Goal: Transaction & Acquisition: Purchase product/service

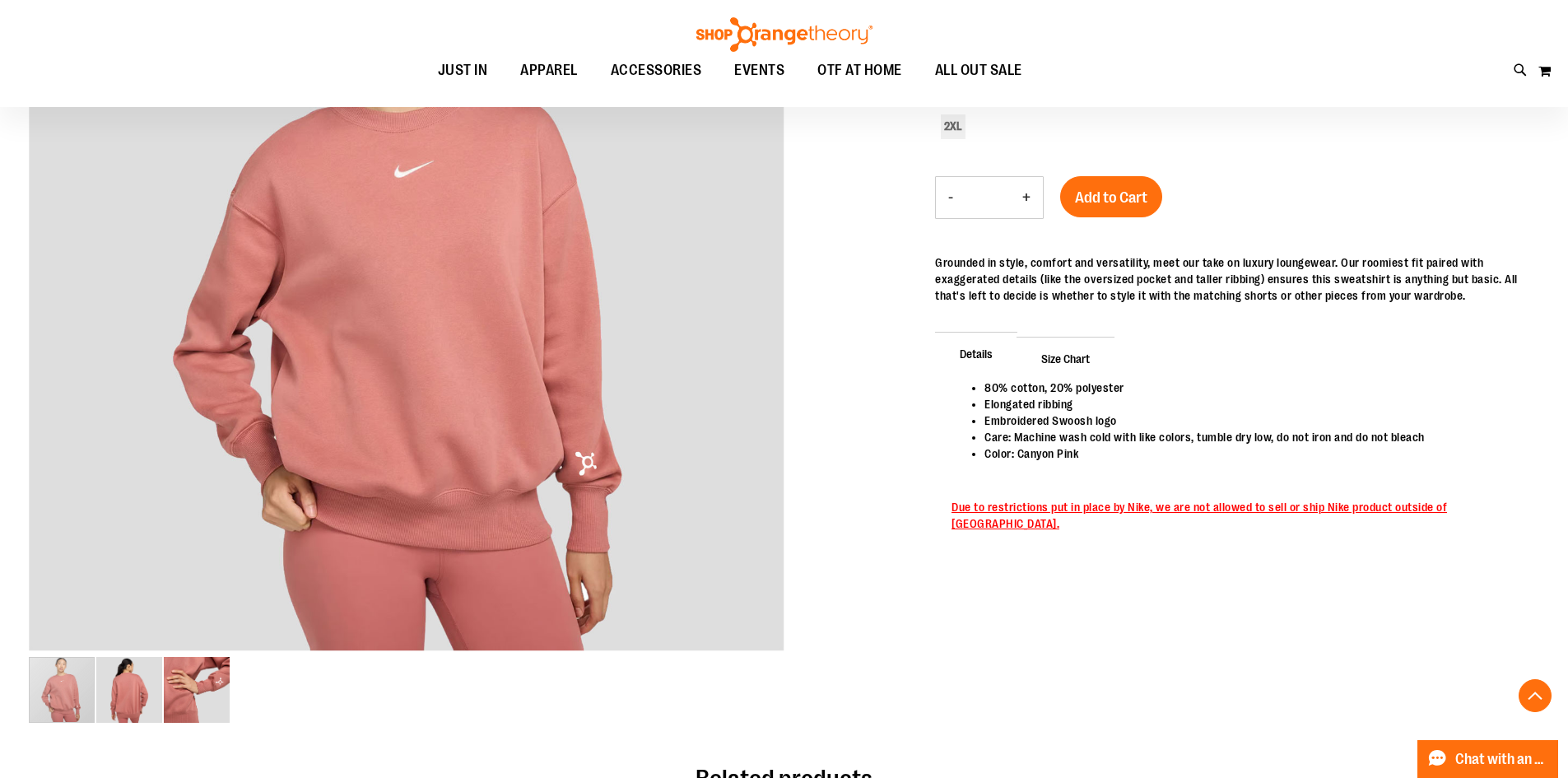
scroll to position [386, 0]
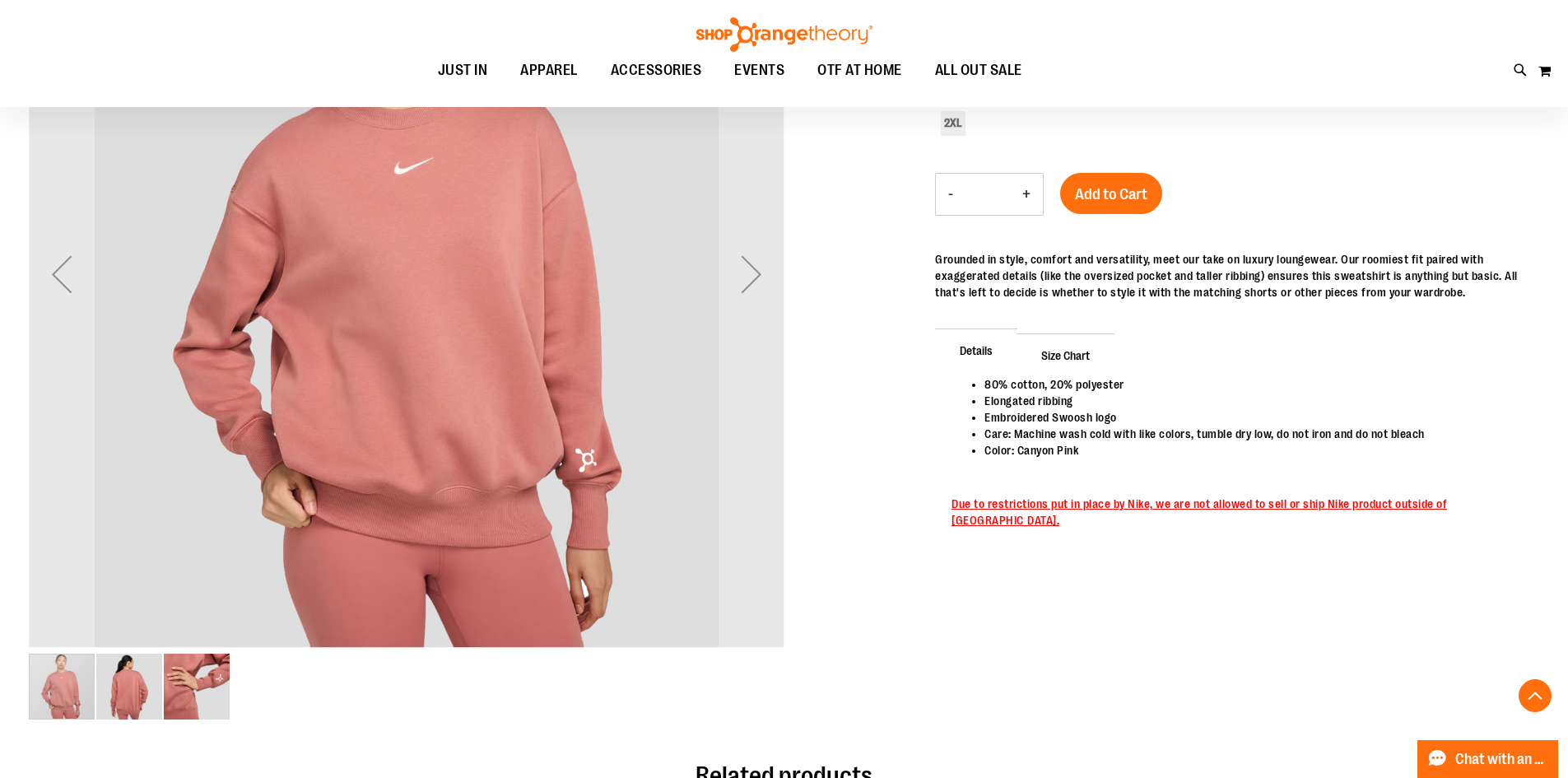
click at [143, 681] on img "image 2 of 3" at bounding box center [130, 687] width 66 height 66
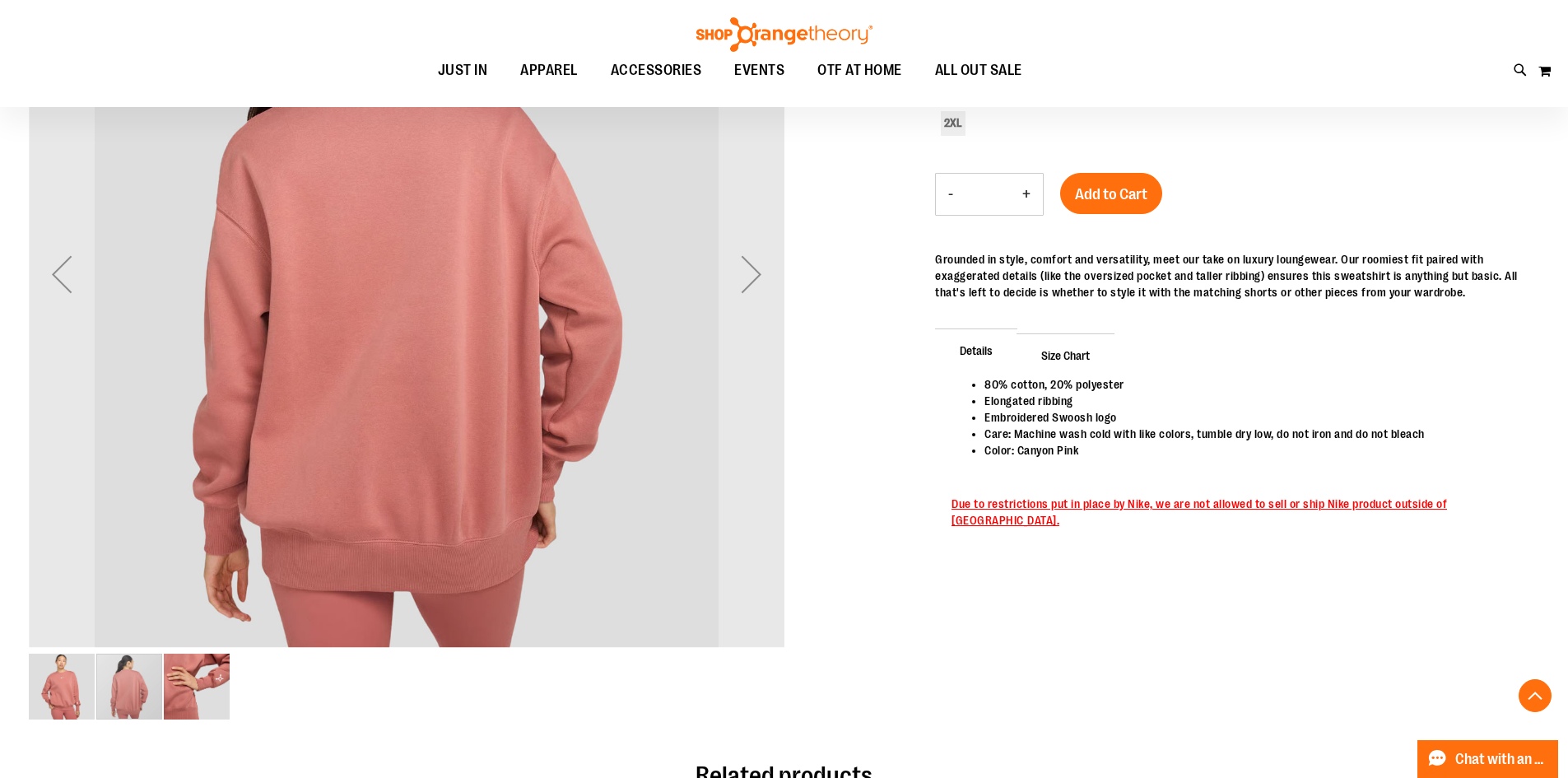
click at [210, 667] on img "image 3 of 3" at bounding box center [197, 687] width 66 height 66
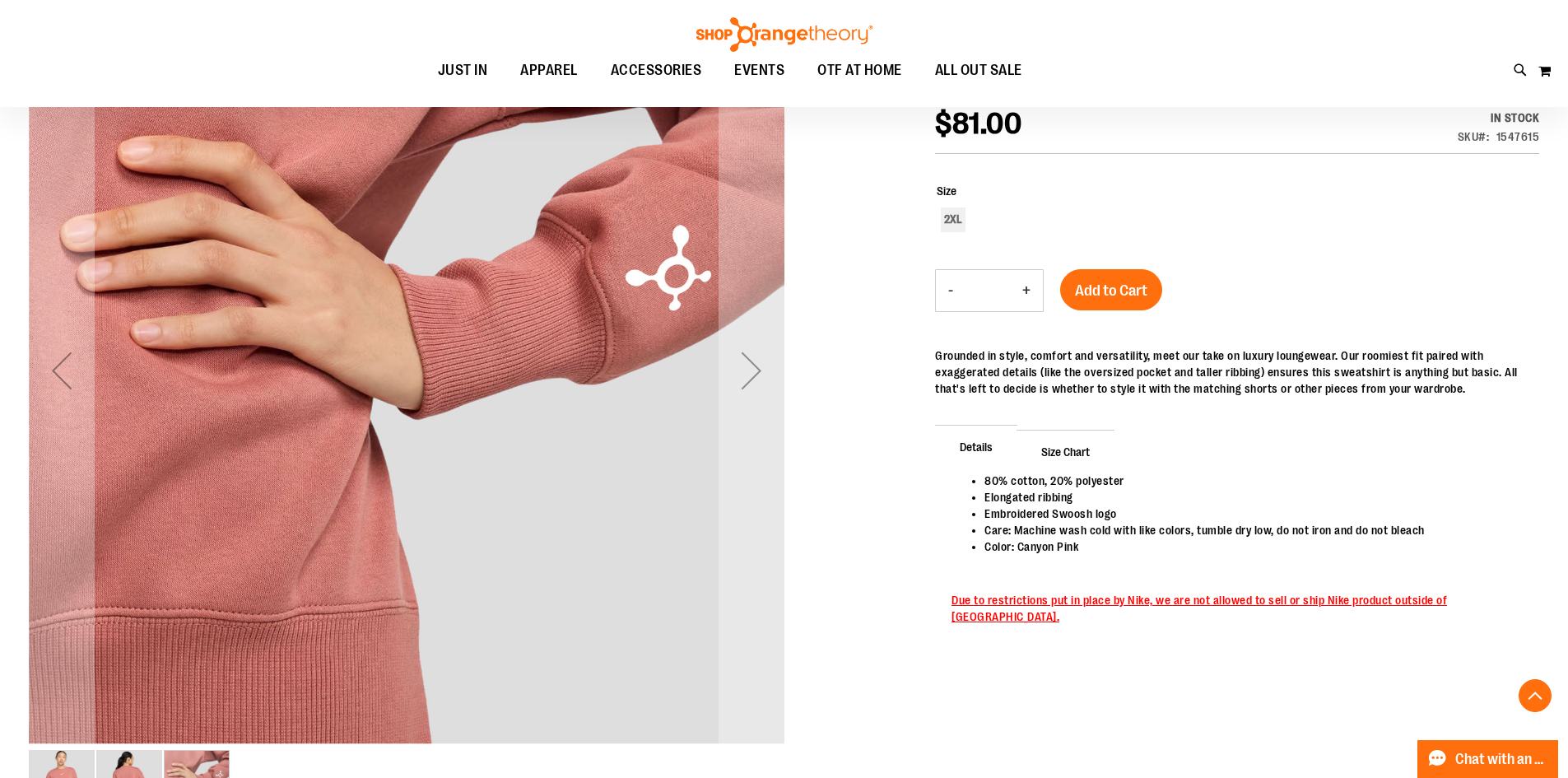
scroll to position [139, 0]
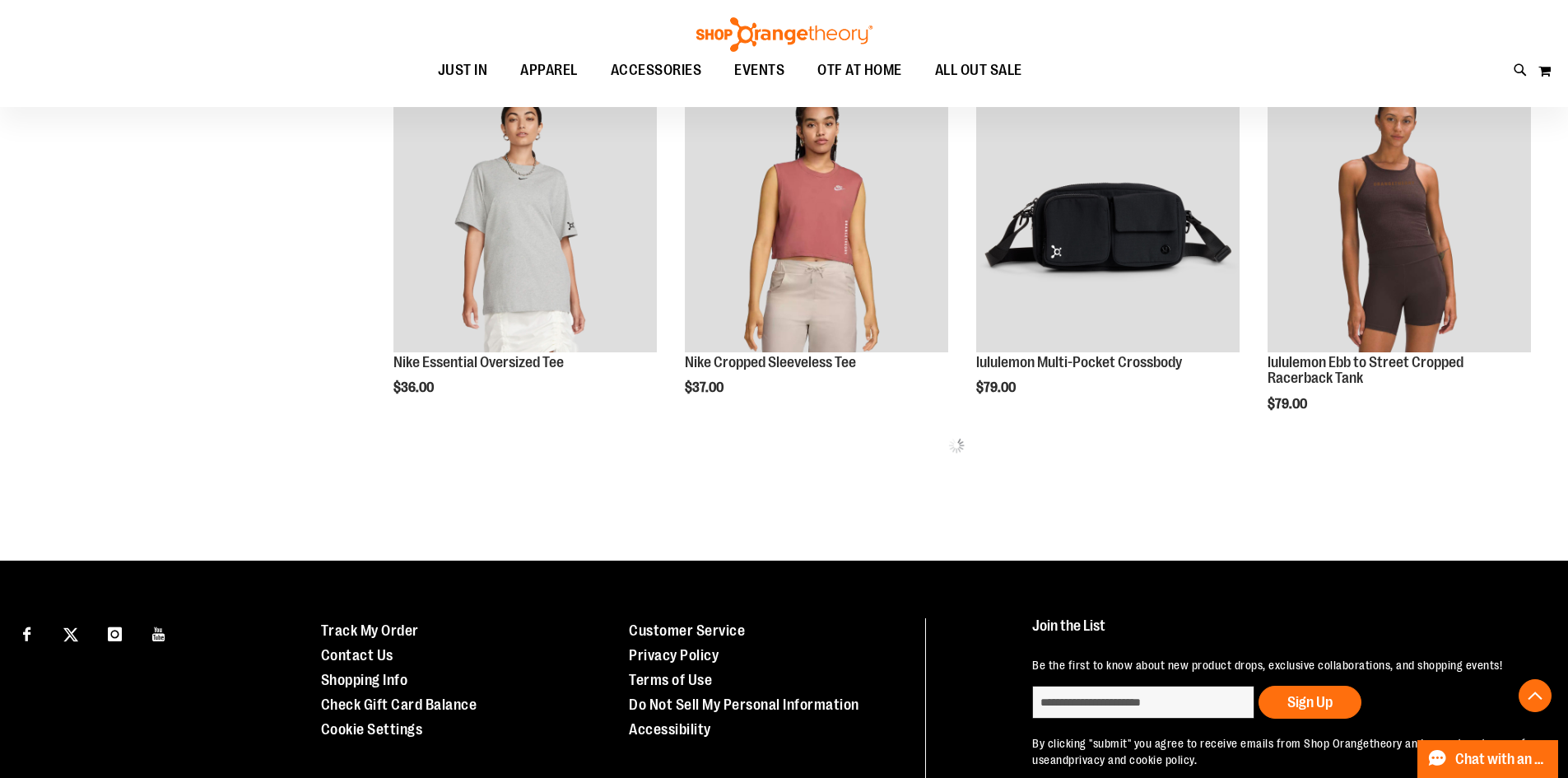
scroll to position [822, 0]
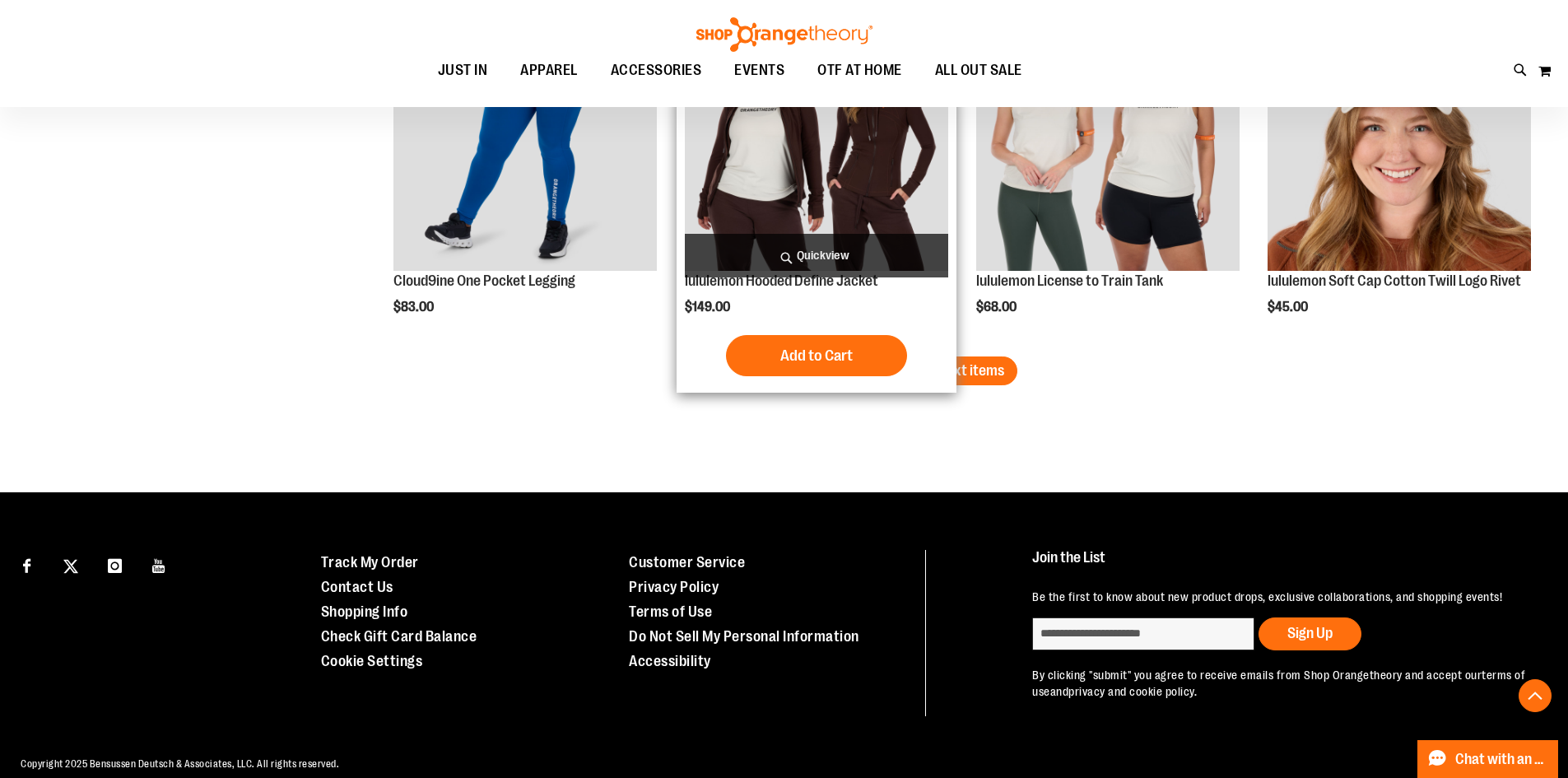
scroll to position [3065, 0]
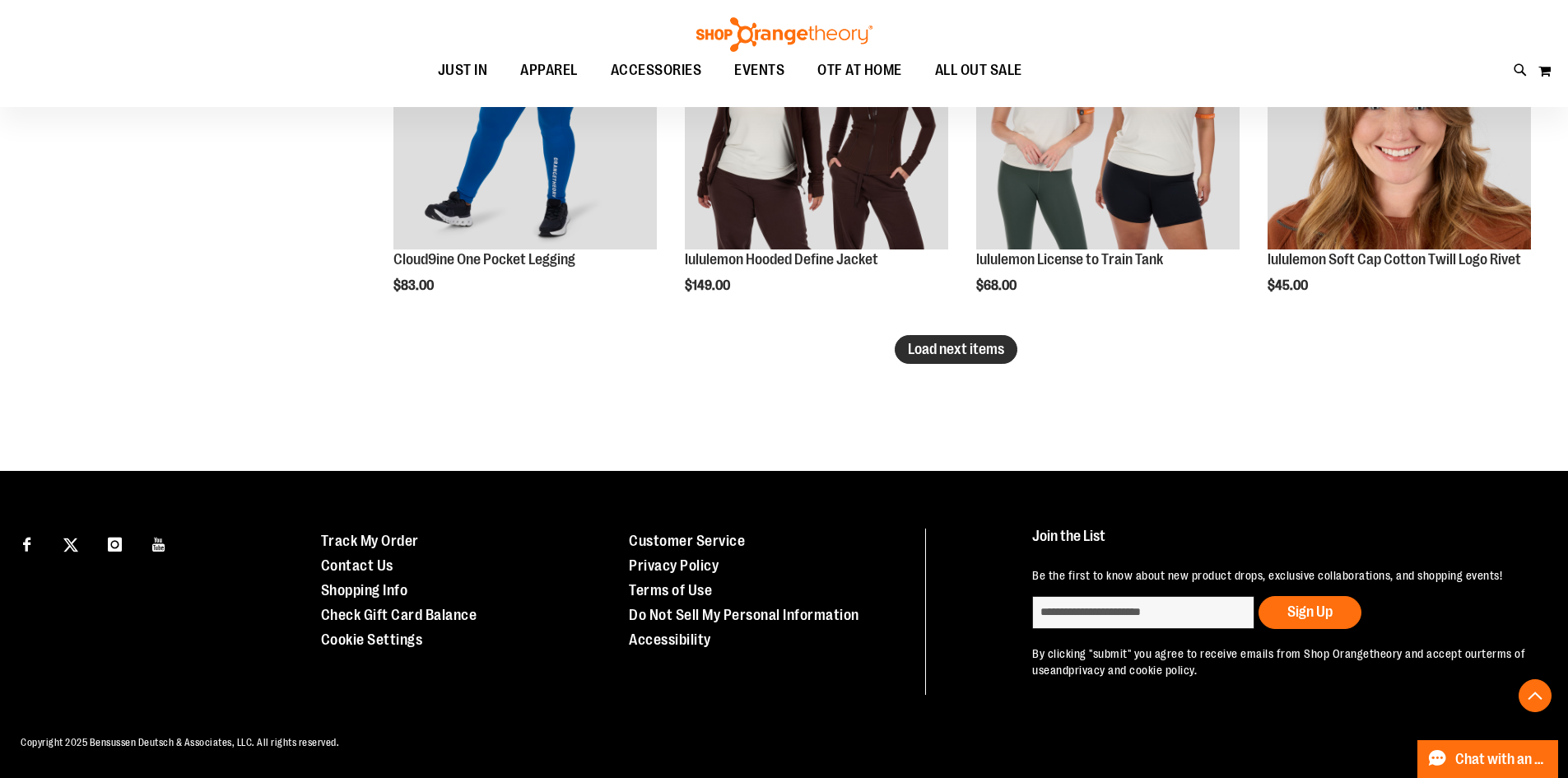
type input "**********"
click at [912, 354] on span "Load next items" at bounding box center [956, 349] width 97 height 17
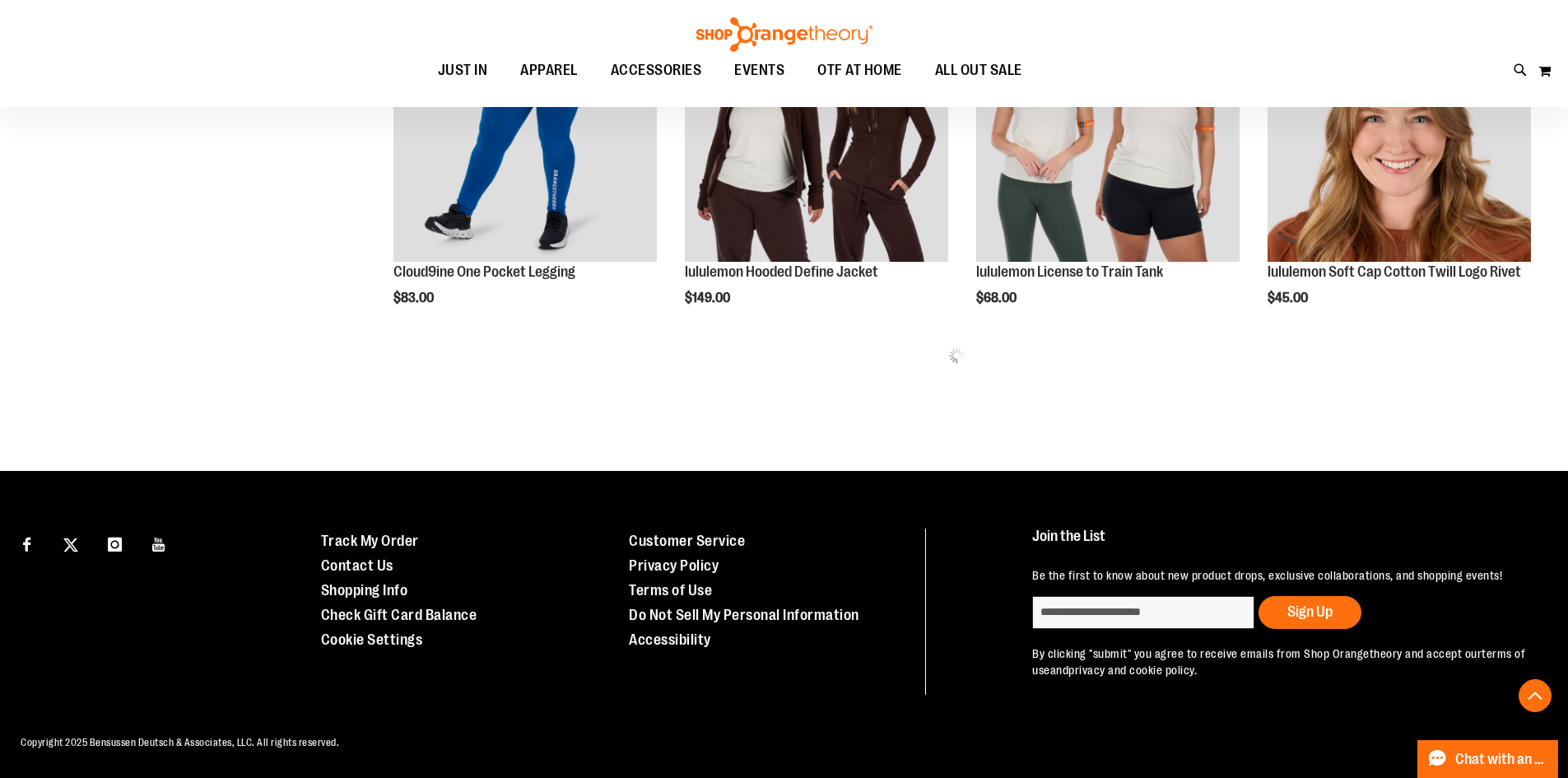
scroll to position [2970, 0]
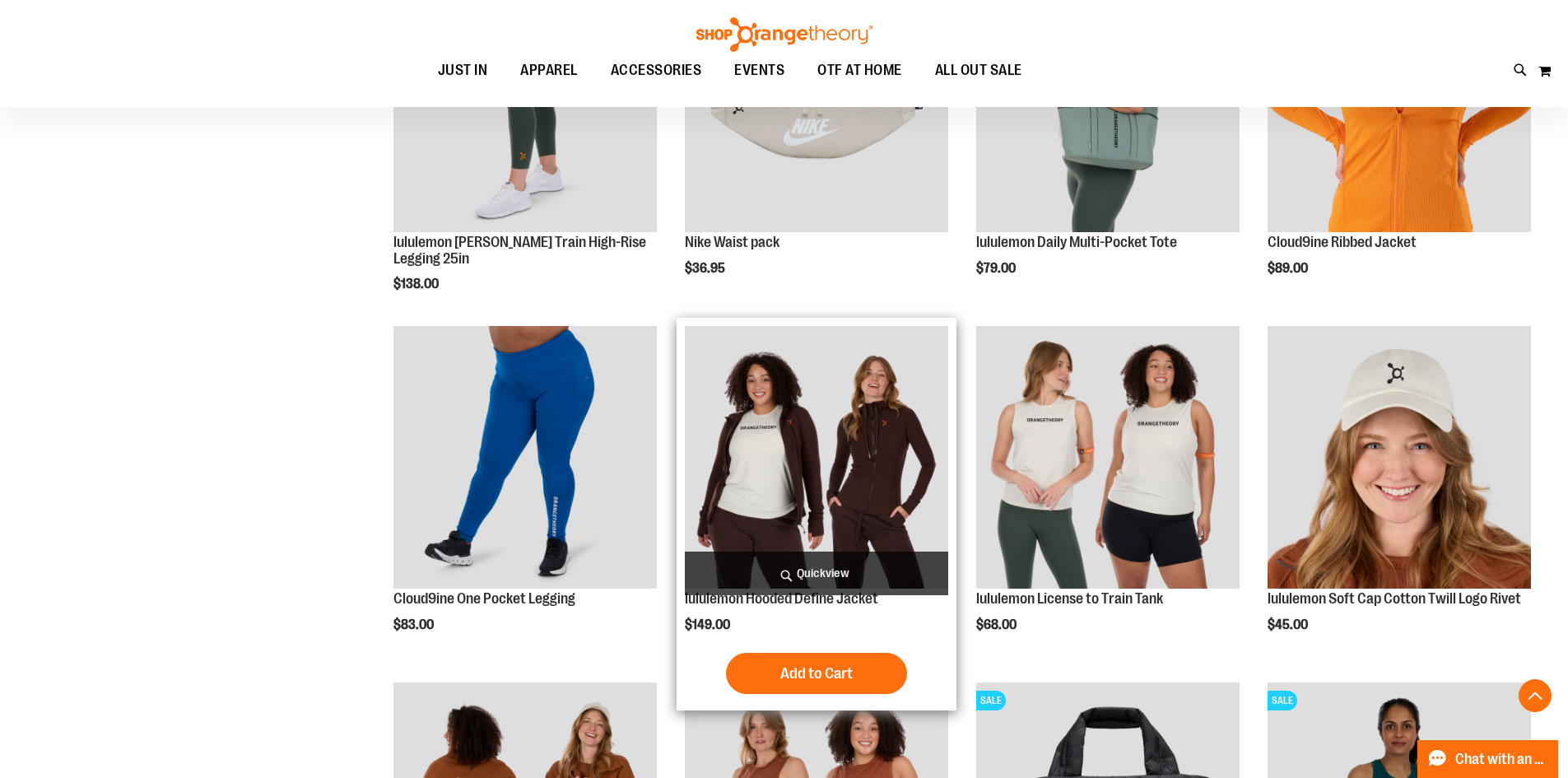
scroll to position [2699, 0]
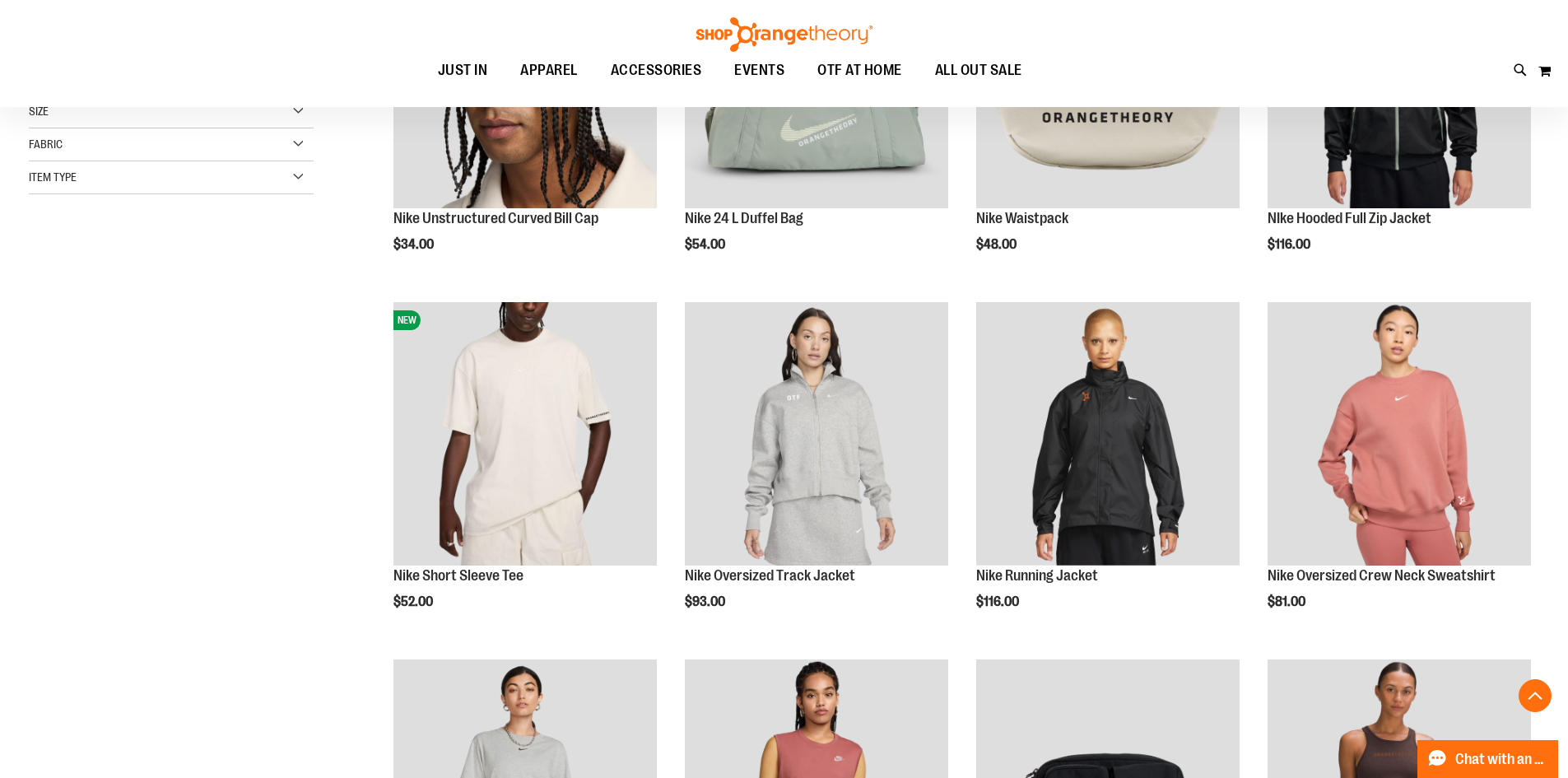
scroll to position [228, 0]
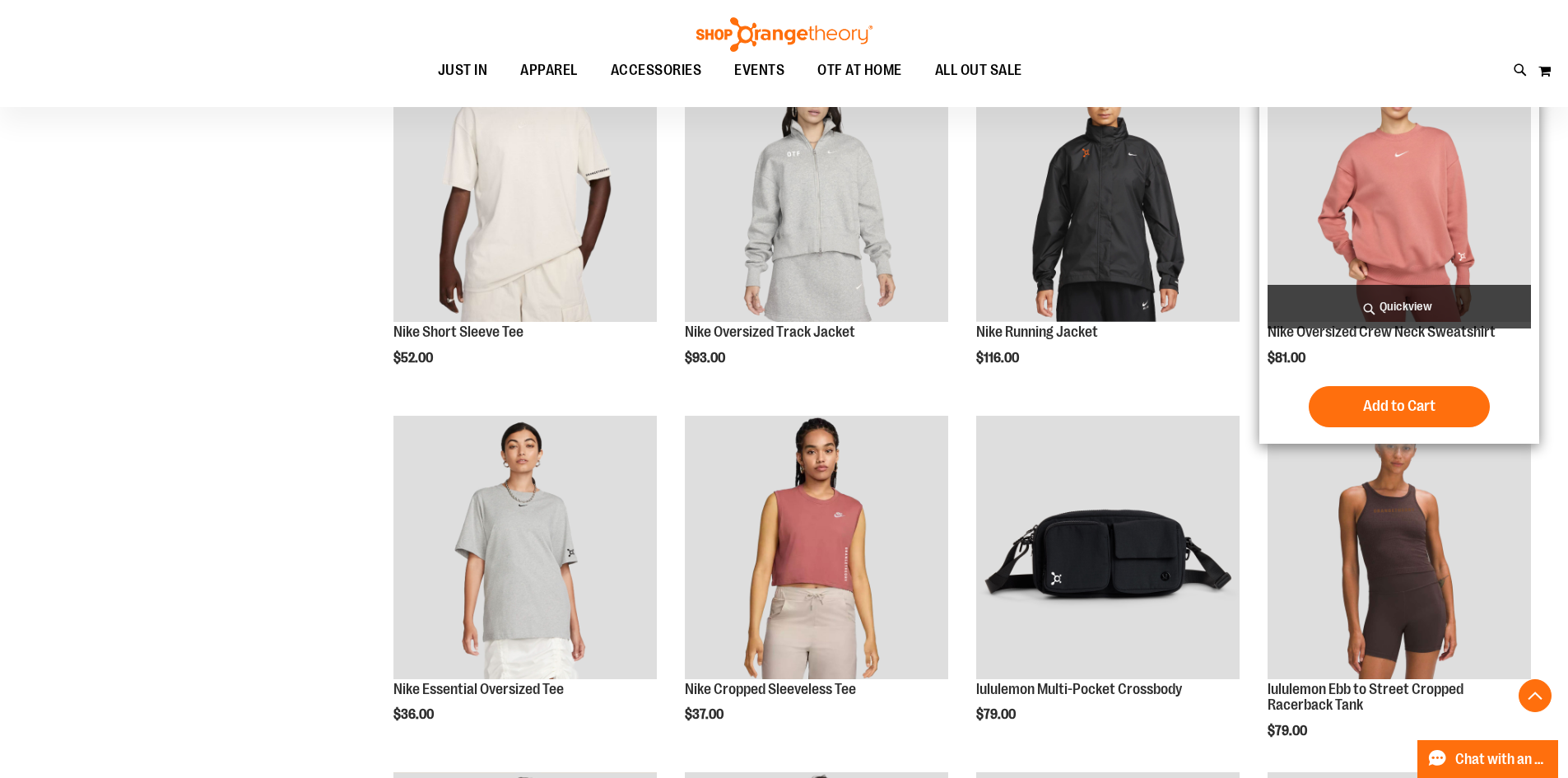
scroll to position [905, 0]
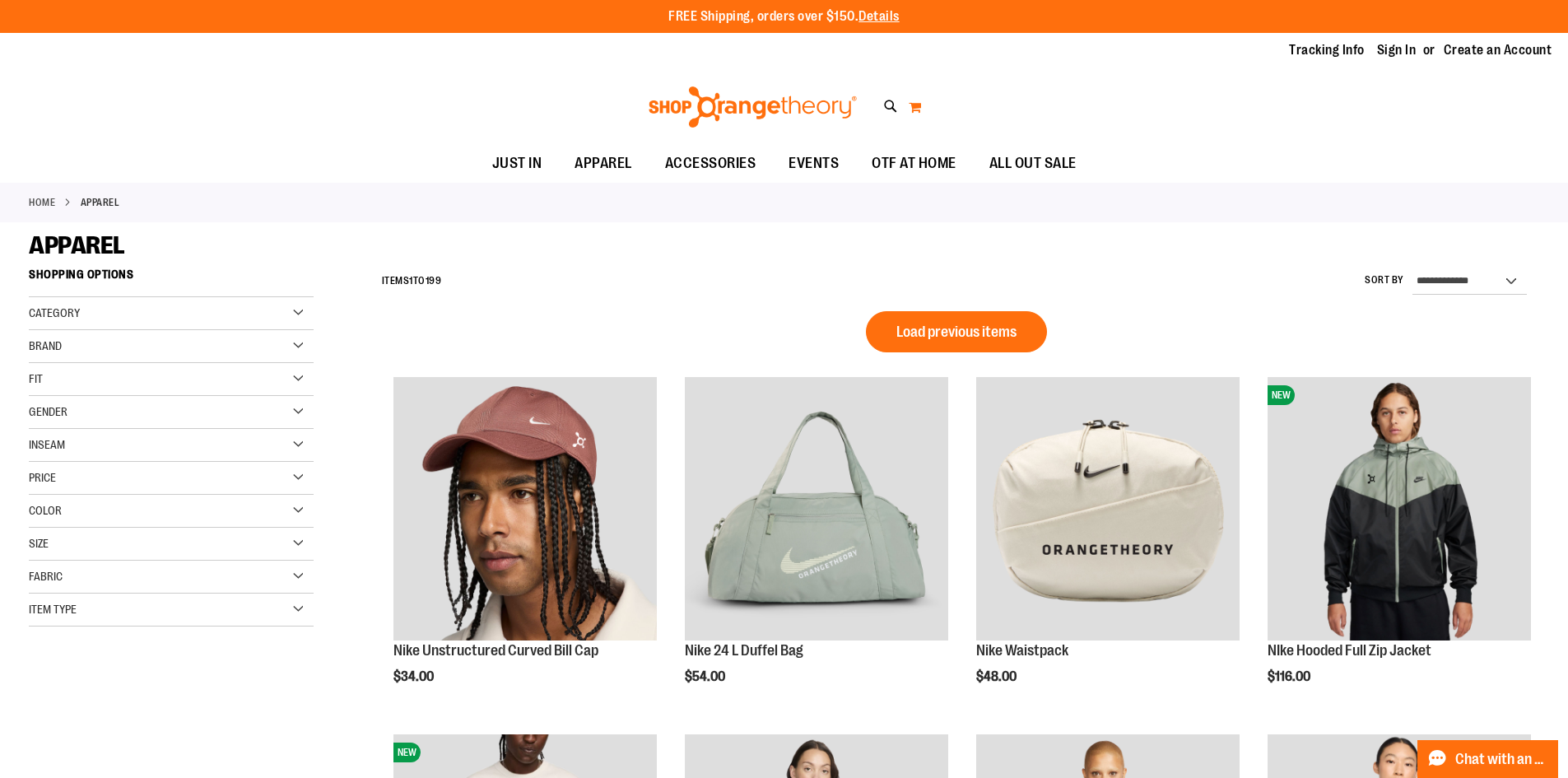
click at [911, 101] on button "My Cart" at bounding box center [915, 107] width 14 height 27
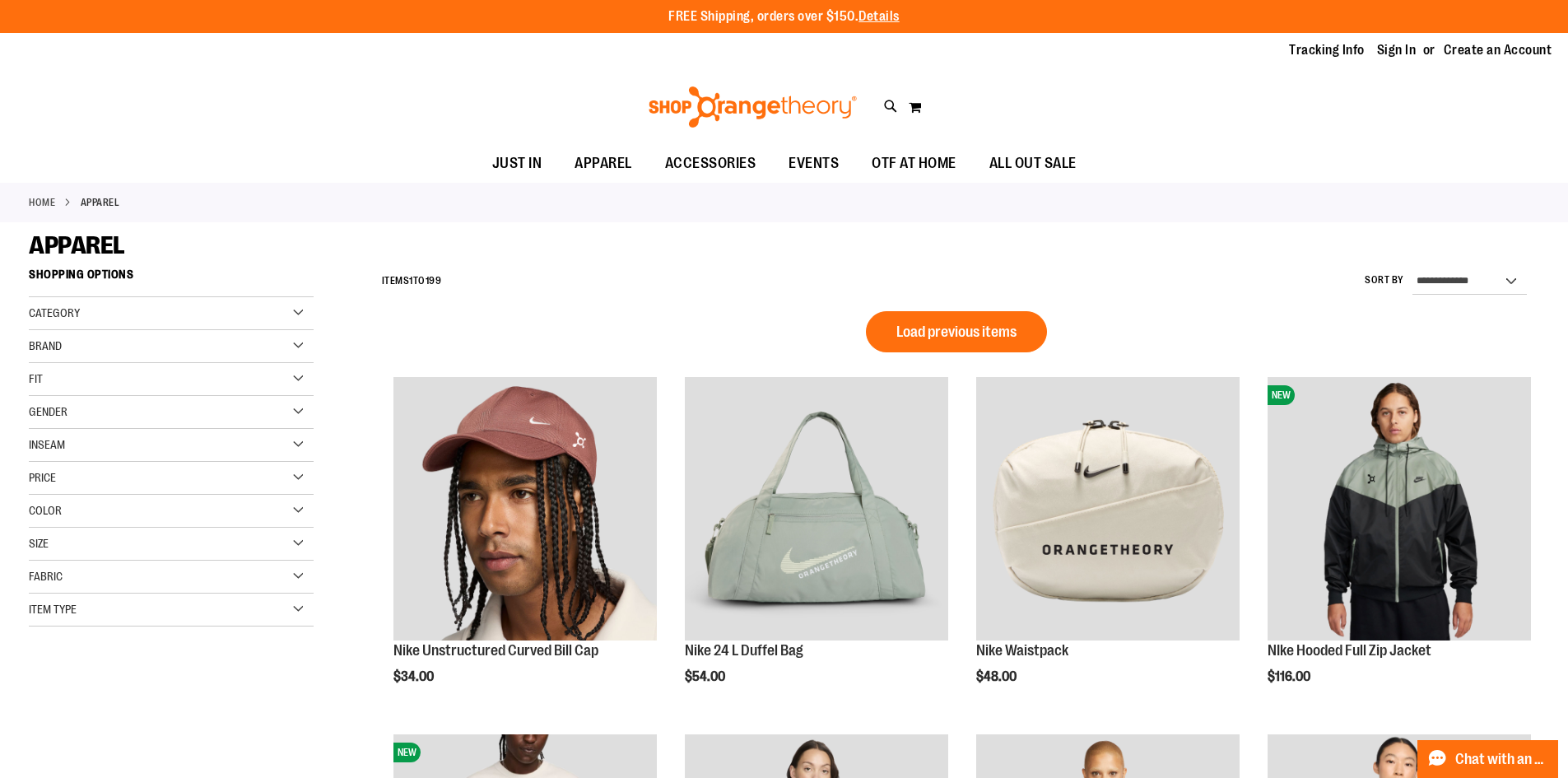
click at [153, 603] on div "Item Type" at bounding box center [171, 611] width 285 height 33
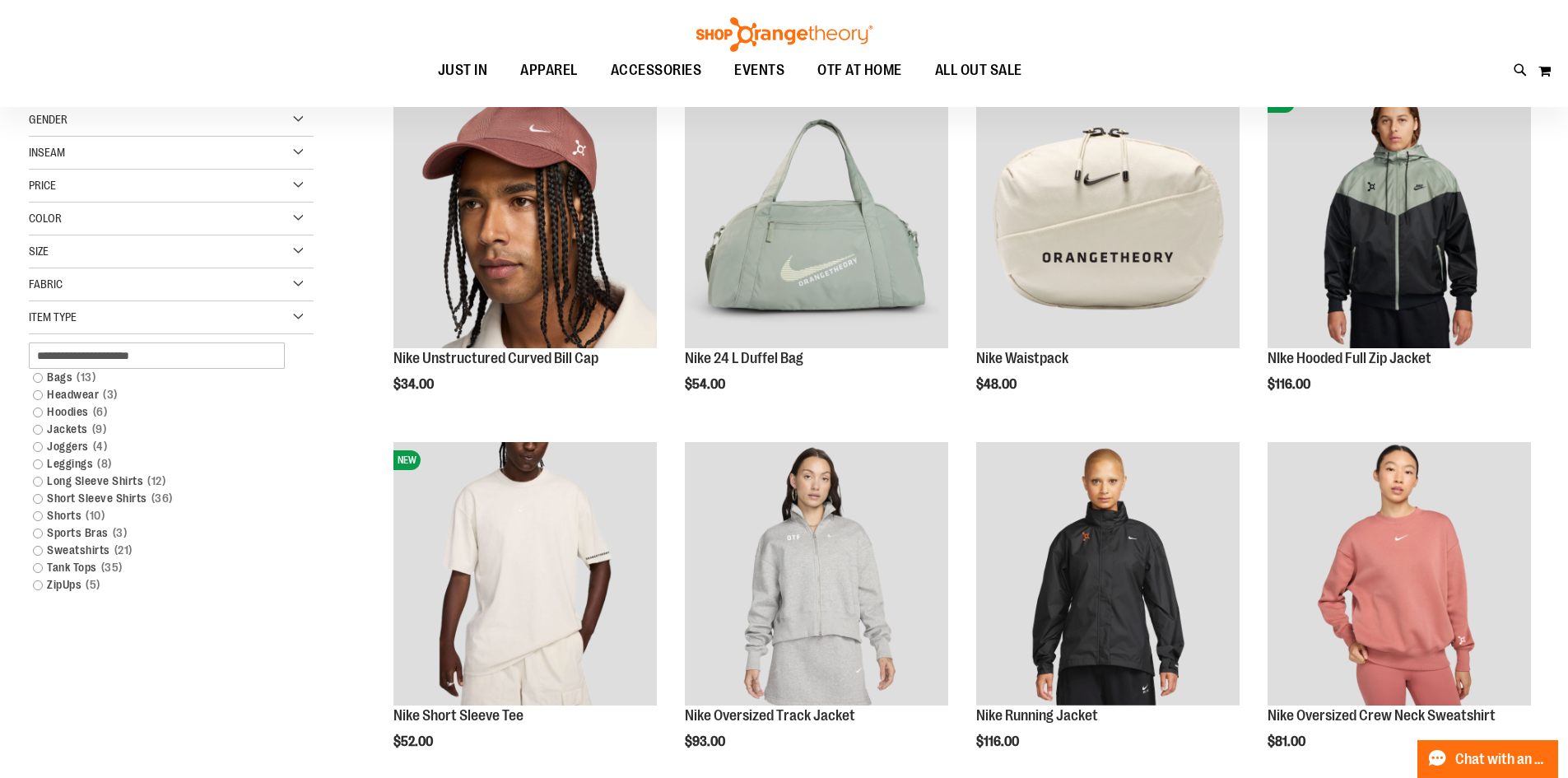
scroll to position [246, 0]
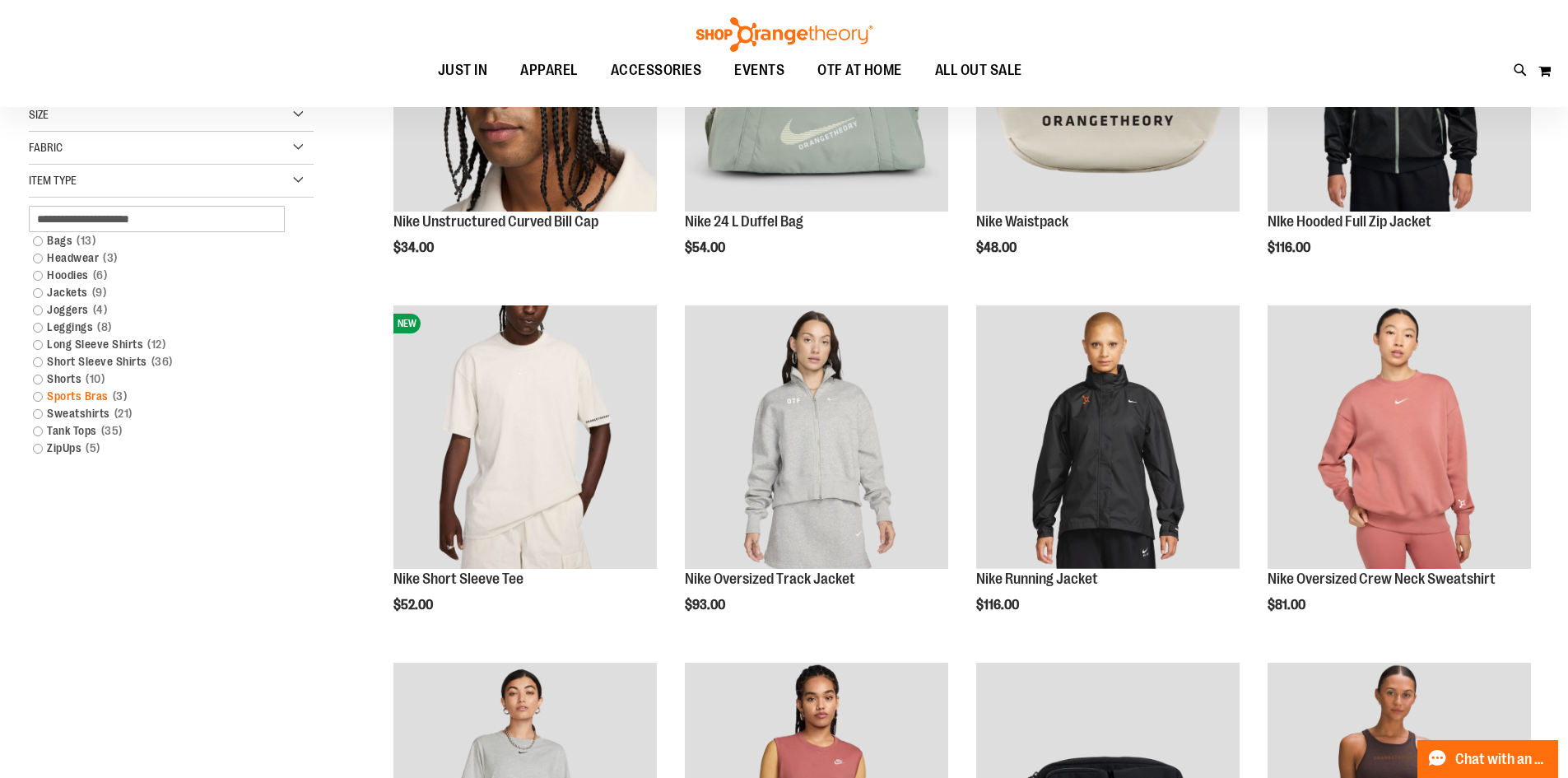
click at [102, 397] on link "Sports Bras 3 items" at bounding box center [161, 396] width 273 height 17
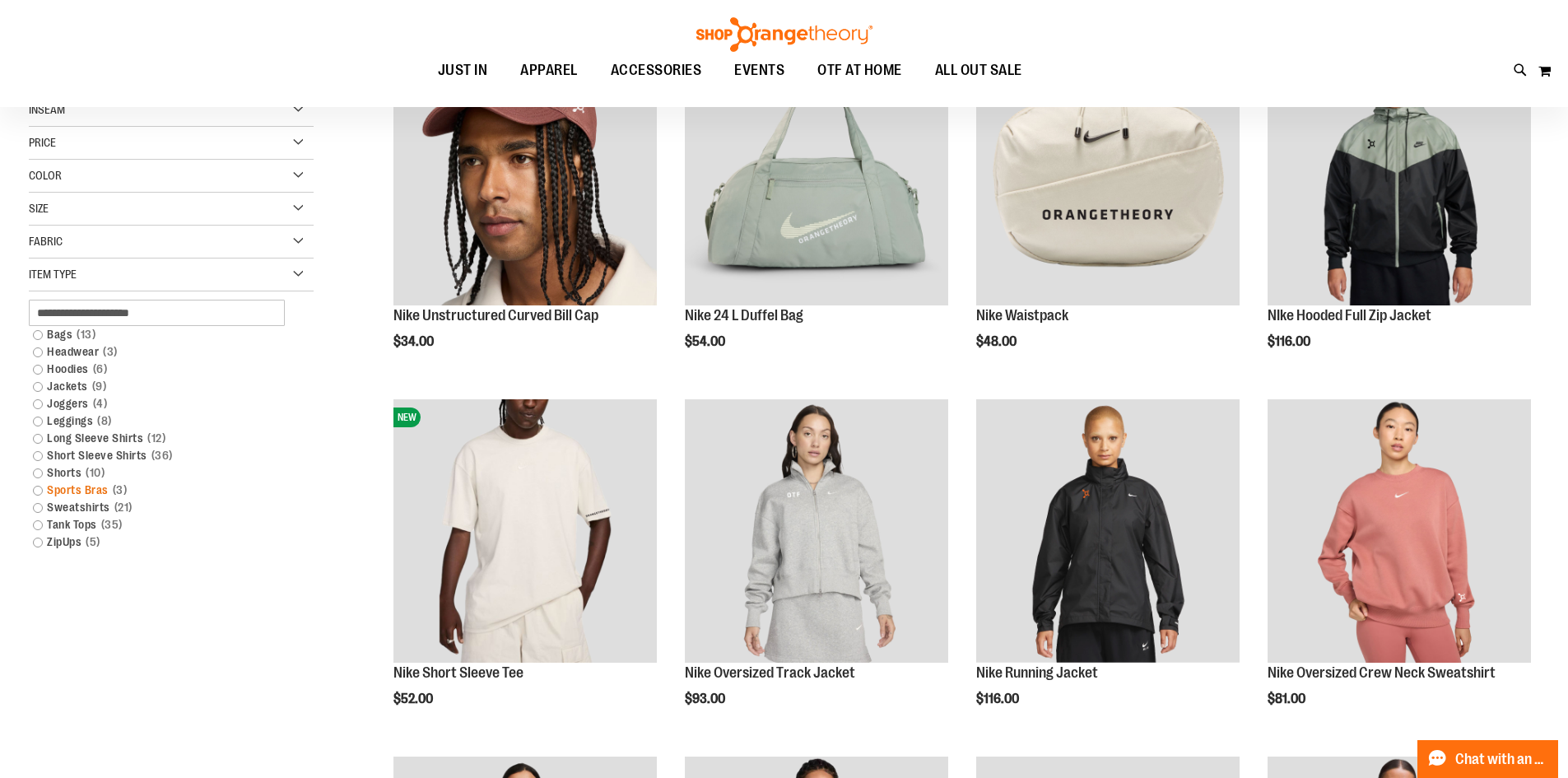
scroll to position [0, 0]
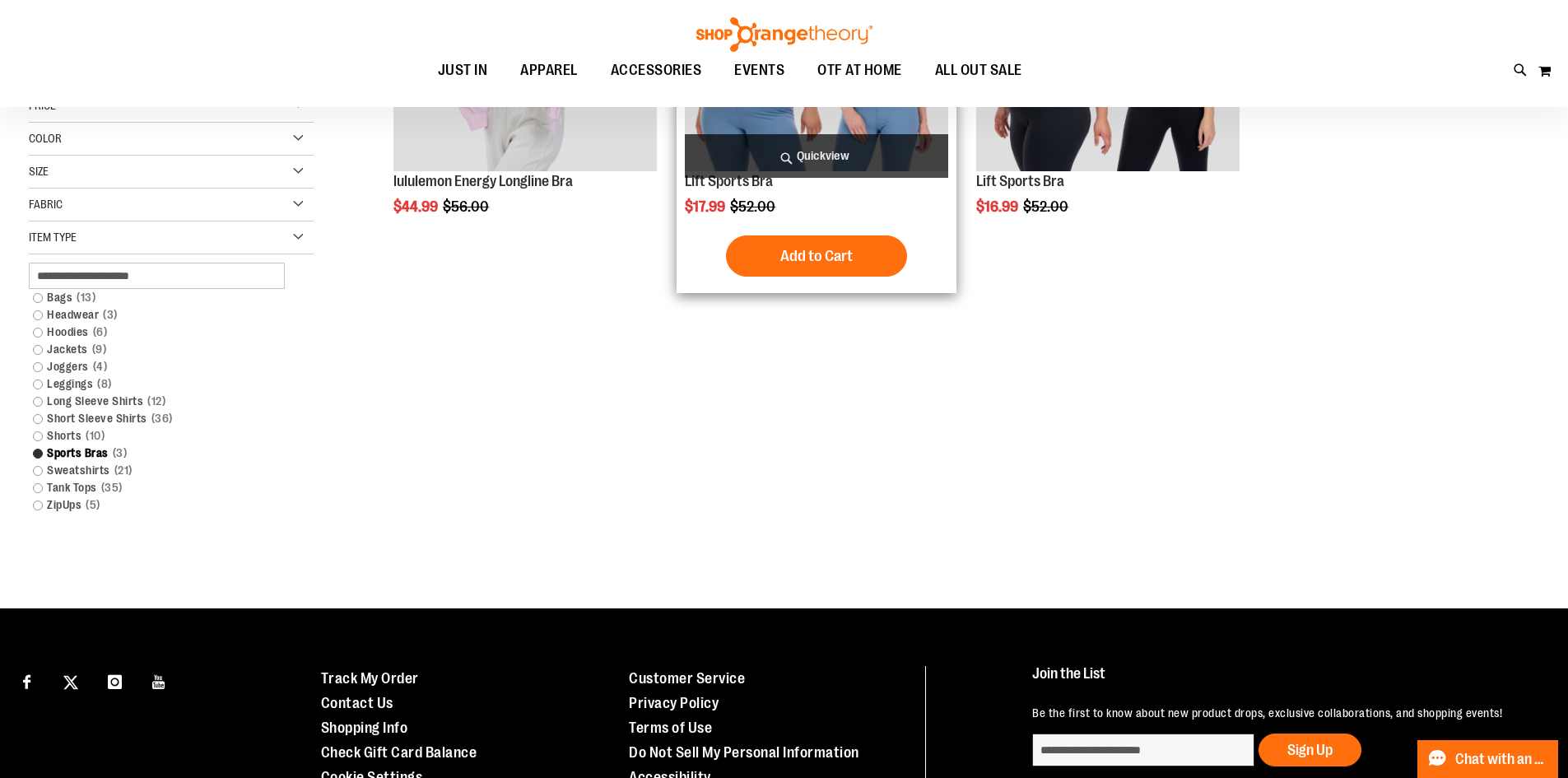
scroll to position [246, 0]
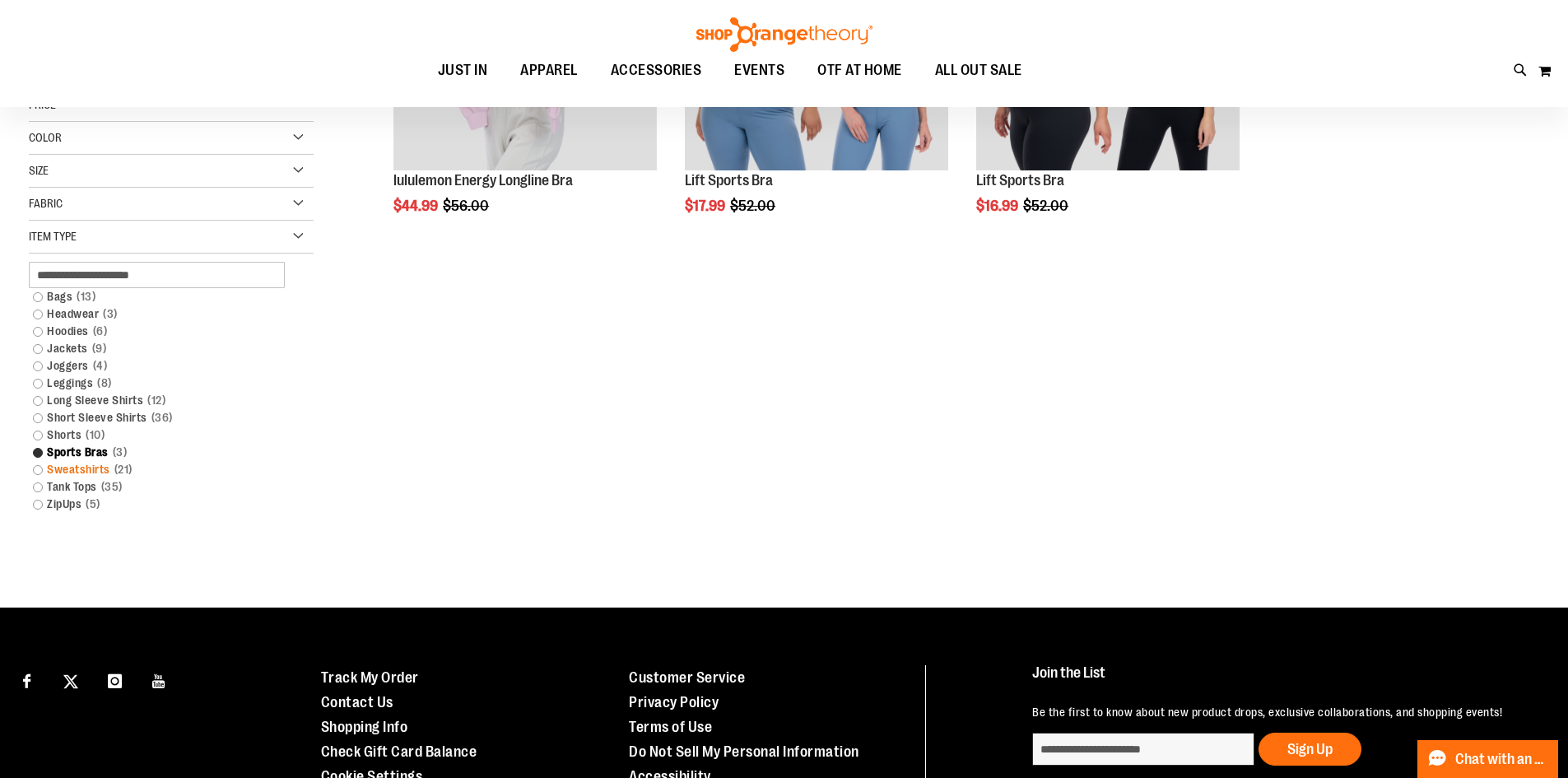
click at [78, 469] on link "Sweatshirts 21 items" at bounding box center [161, 470] width 273 height 17
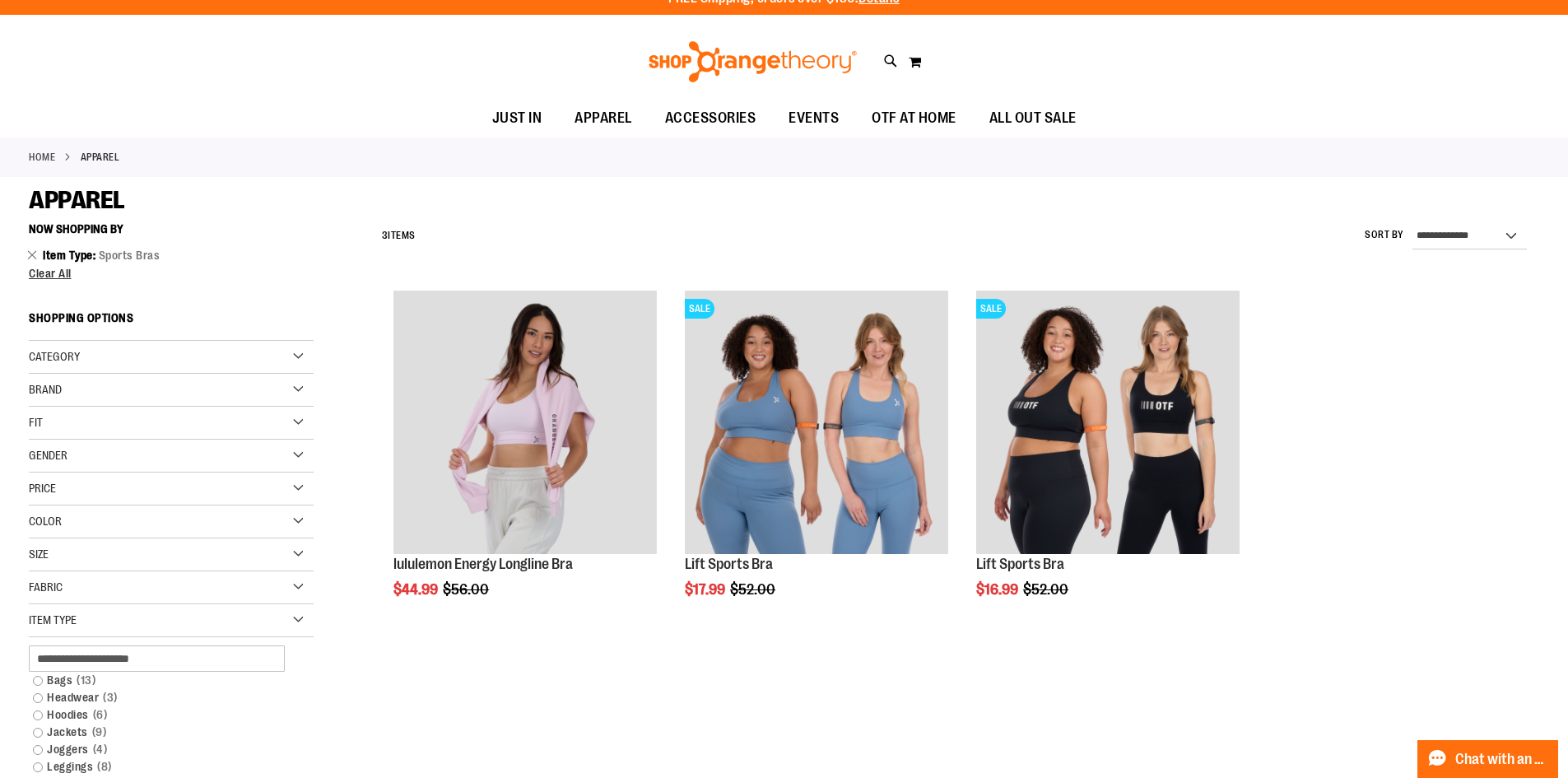
scroll to position [0, 0]
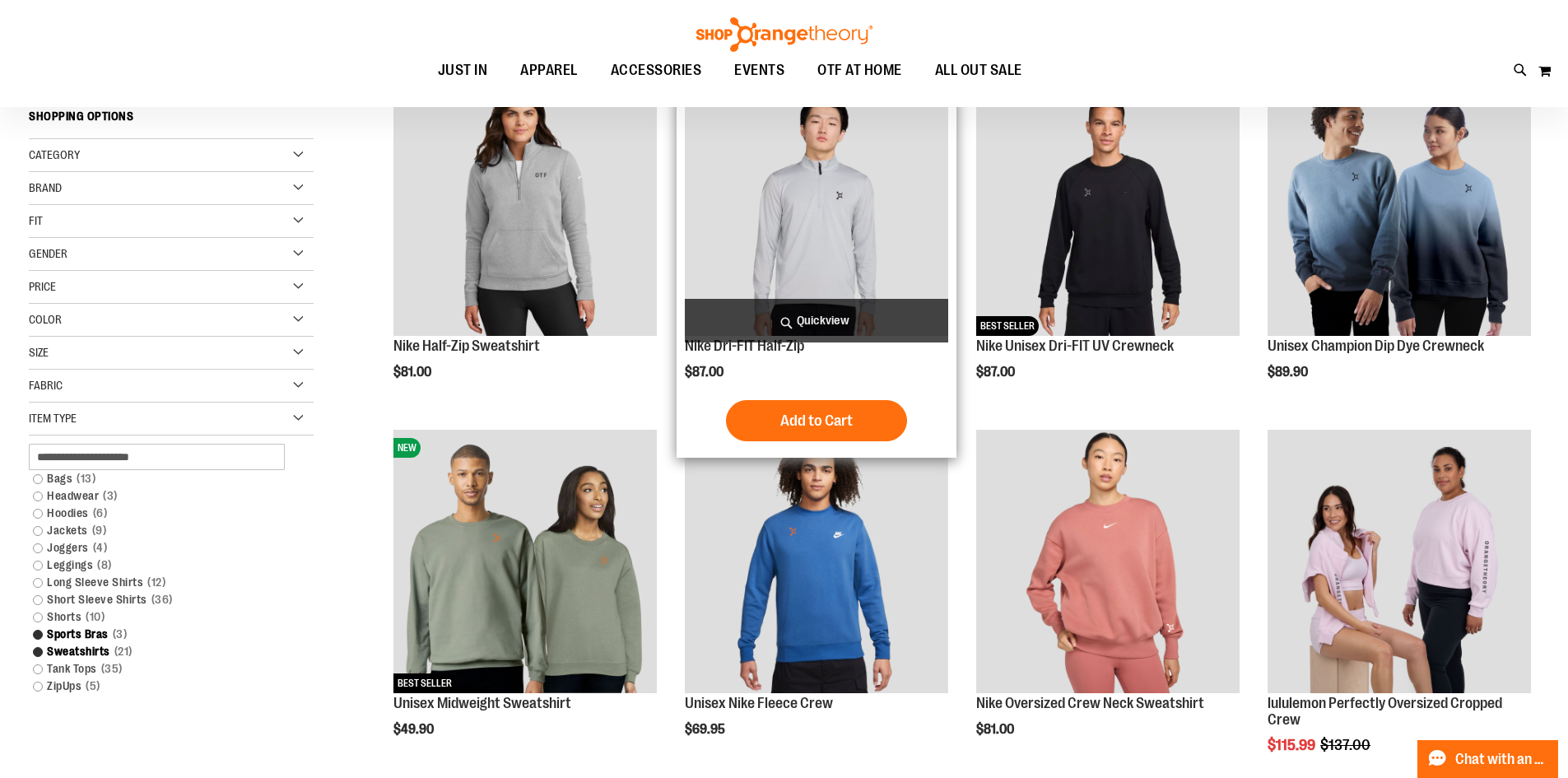
scroll to position [164, 0]
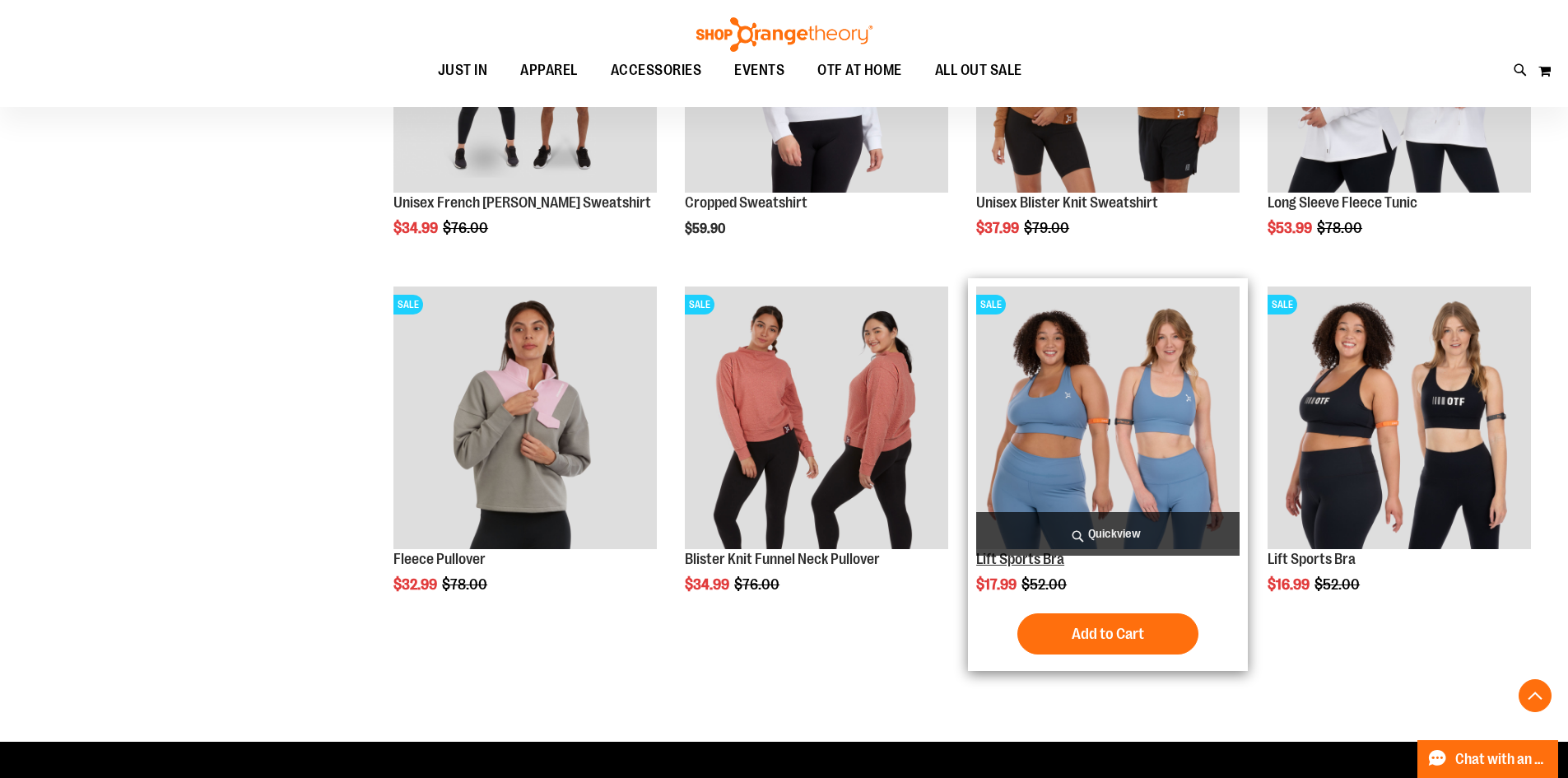
scroll to position [1595, 0]
